Goal: Task Accomplishment & Management: Manage account settings

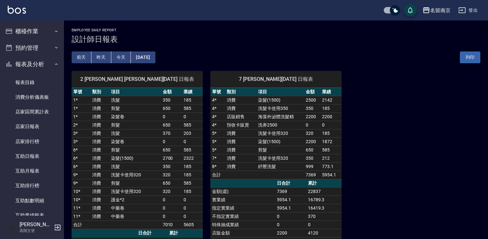
scroll to position [64, 0]
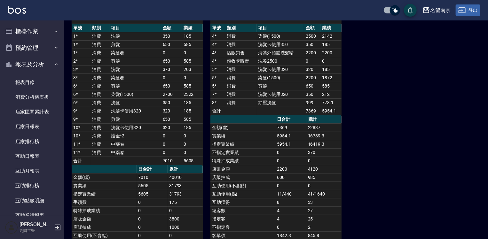
click at [476, 9] on button "登出" at bounding box center [468, 10] width 25 height 12
